Goal: Communication & Community: Connect with others

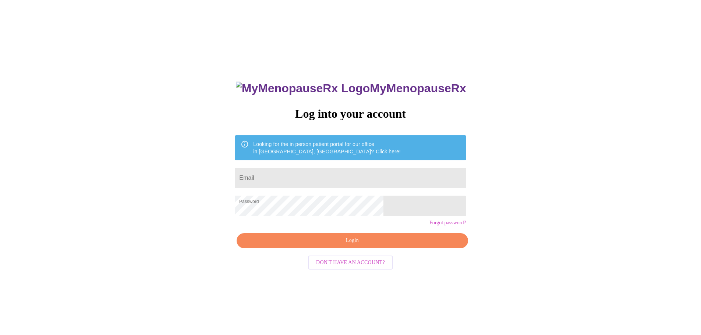
click at [304, 175] on input "Email" at bounding box center [350, 178] width 231 height 21
type input "nicole12603@gmail.com"
click at [334, 245] on span "Login" at bounding box center [352, 240] width 214 height 9
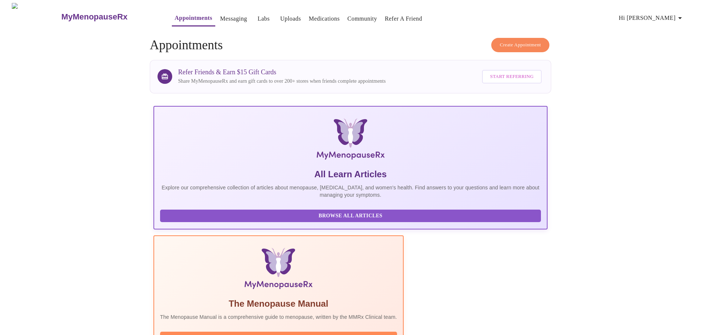
click at [220, 17] on link "Messaging" at bounding box center [233, 19] width 27 height 10
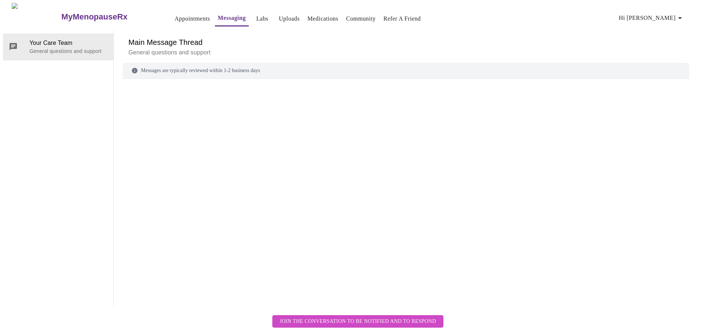
scroll to position [28, 0]
